Goal: Information Seeking & Learning: Learn about a topic

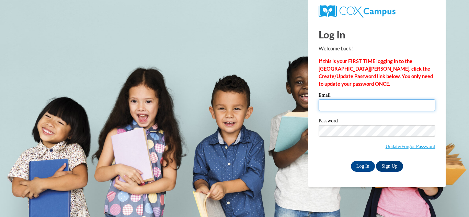
drag, startPoint x: 0, startPoint y: 0, endPoint x: 363, endPoint y: 102, distance: 377.3
click at [363, 102] on input "Email" at bounding box center [376, 105] width 117 height 12
type input "[EMAIL_ADDRESS][PERSON_NAME][DOMAIN_NAME]"
click at [354, 100] on input "Email" at bounding box center [376, 105] width 117 height 12
type input "[EMAIL_ADDRESS][PERSON_NAME][DOMAIN_NAME]"
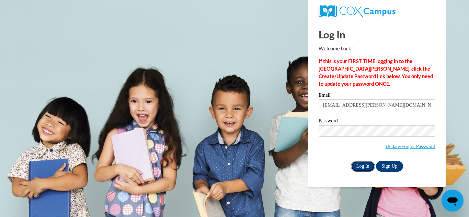
click at [362, 169] on input "Log In" at bounding box center [363, 166] width 24 height 11
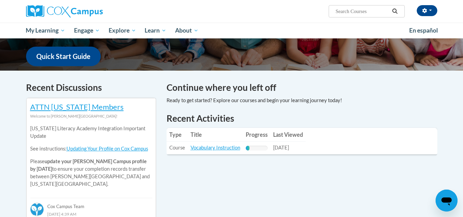
scroll to position [170, 0]
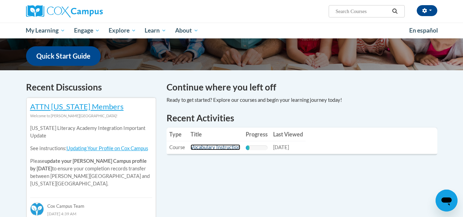
click at [228, 150] on link "Vocabulary Instruction" at bounding box center [216, 147] width 50 height 6
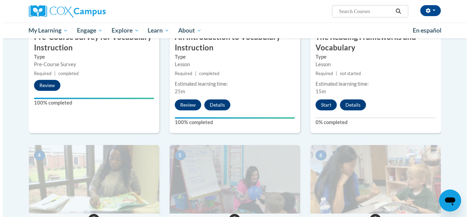
scroll to position [223, 0]
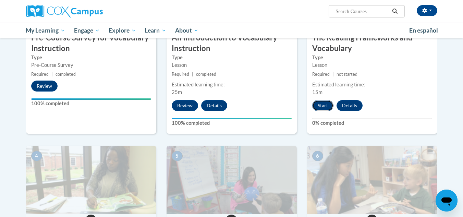
click at [322, 110] on button "Start" at bounding box center [322, 105] width 21 height 11
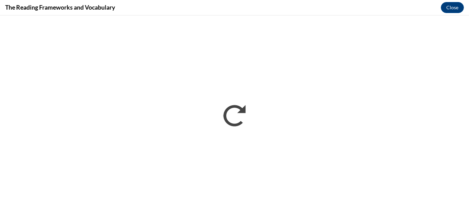
scroll to position [0, 0]
